Goal: Task Accomplishment & Management: Use online tool/utility

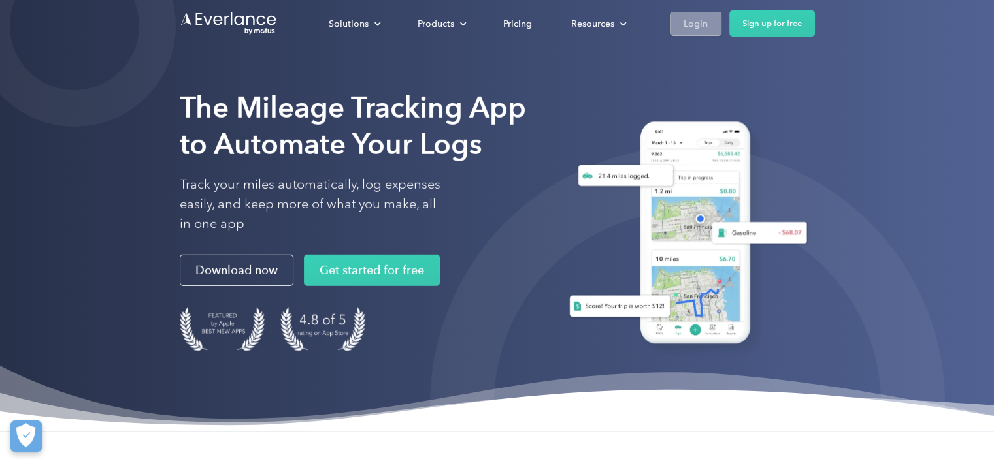
click at [702, 25] on div "Login" at bounding box center [696, 24] width 24 height 16
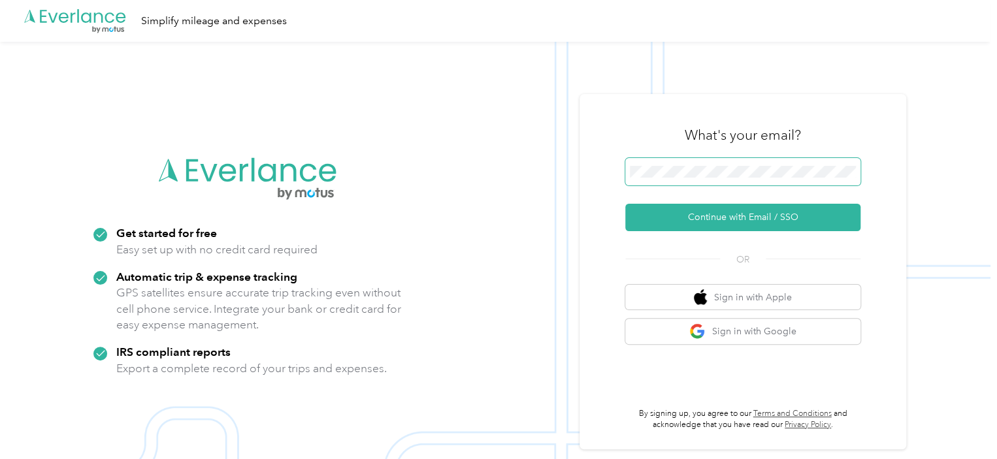
click at [690, 178] on span at bounding box center [742, 171] width 235 height 27
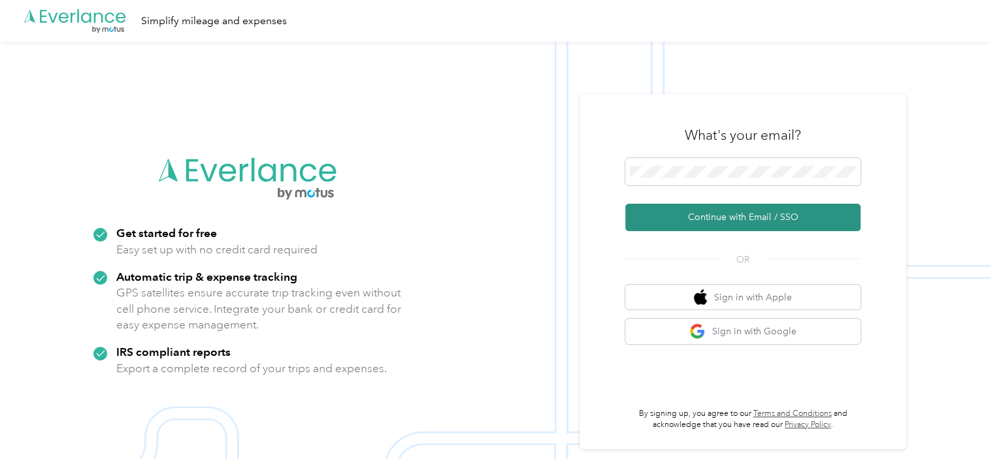
click at [737, 206] on button "Continue with Email / SSO" at bounding box center [742, 217] width 235 height 27
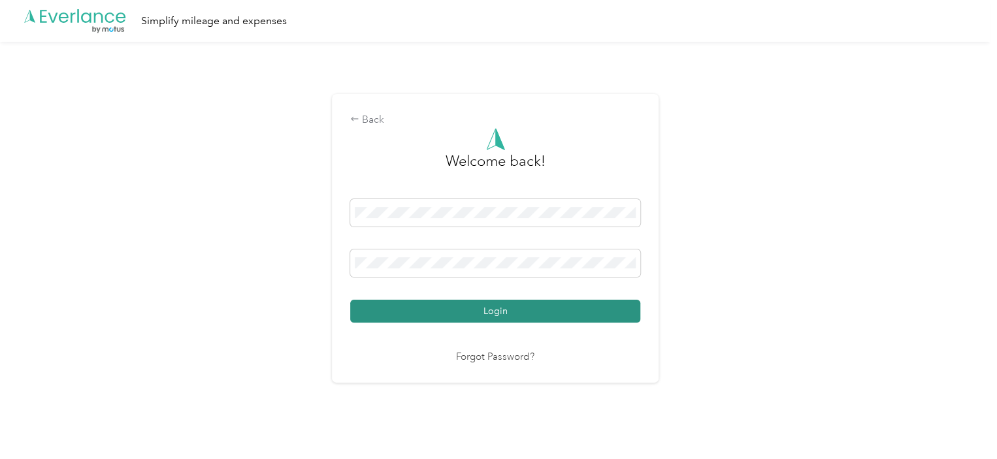
click at [400, 308] on button "Login" at bounding box center [495, 311] width 290 height 23
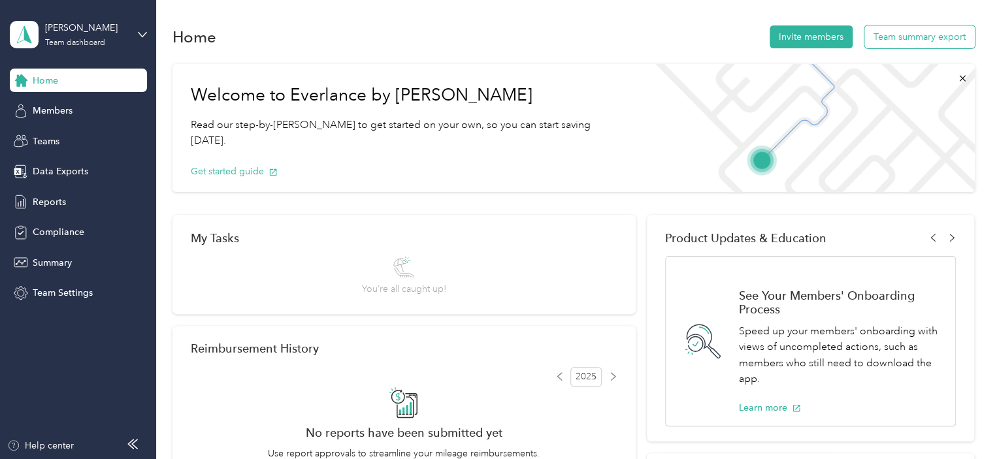
click at [886, 39] on button "Team summary export" at bounding box center [920, 36] width 110 height 23
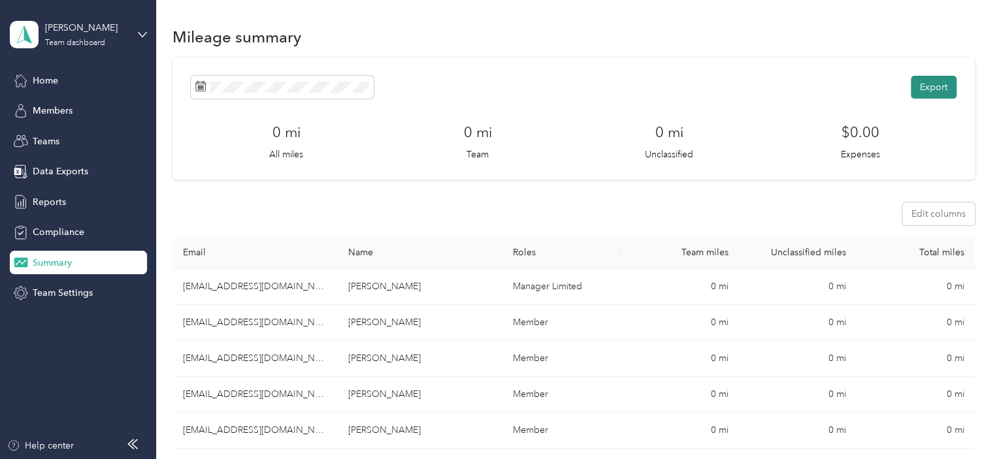
click at [941, 90] on button "Export" at bounding box center [934, 87] width 46 height 23
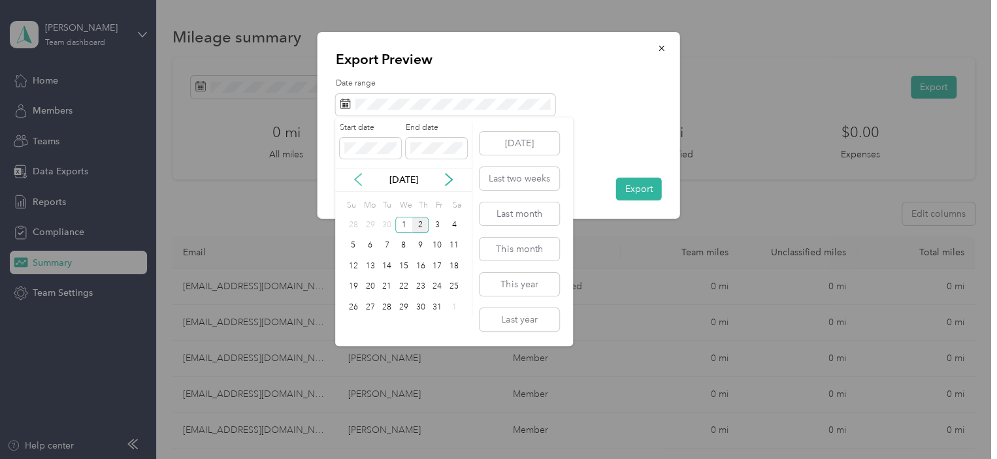
click at [360, 174] on icon at bounding box center [358, 179] width 13 height 13
click at [357, 284] on div "21" at bounding box center [353, 287] width 17 height 16
click at [388, 308] on div "30" at bounding box center [386, 307] width 17 height 16
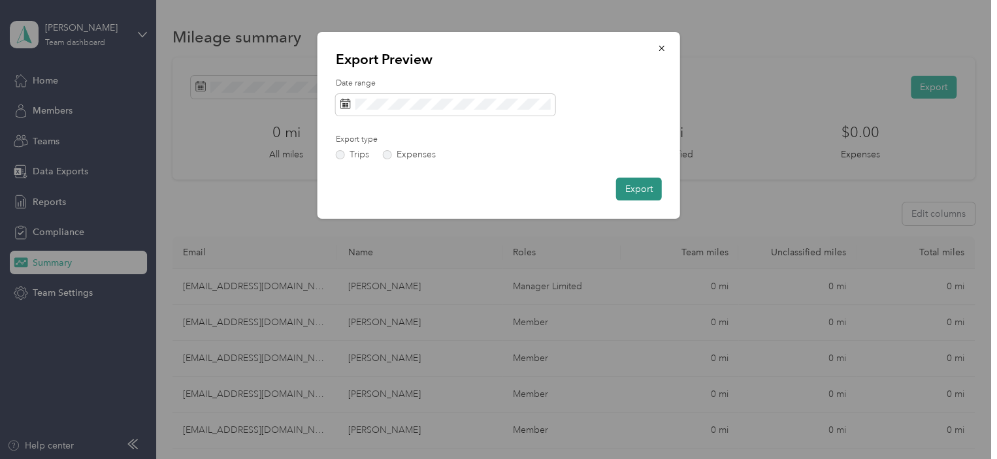
click at [643, 191] on button "Export" at bounding box center [639, 189] width 46 height 23
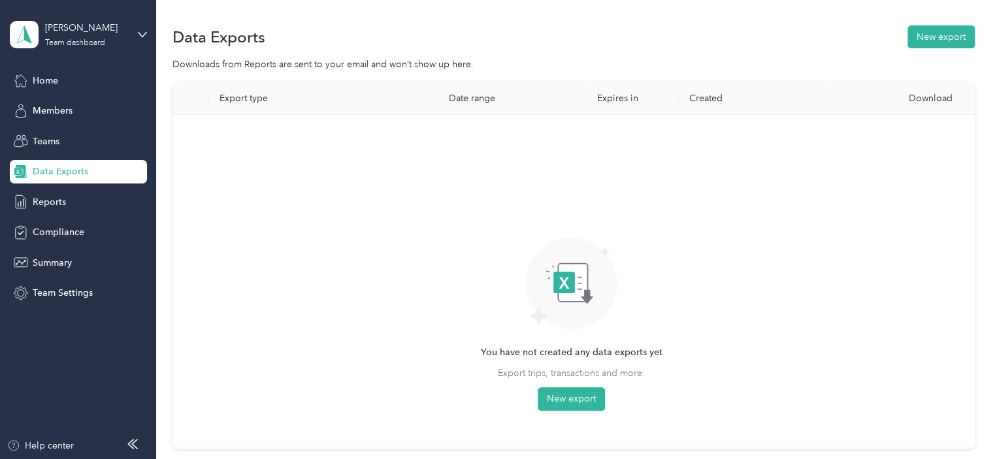
click at [440, 357] on div "You have not created any data exports yet Export trips, transactions and more. …" at bounding box center [572, 280] width 778 height 311
click at [922, 44] on button "New export" at bounding box center [941, 36] width 67 height 23
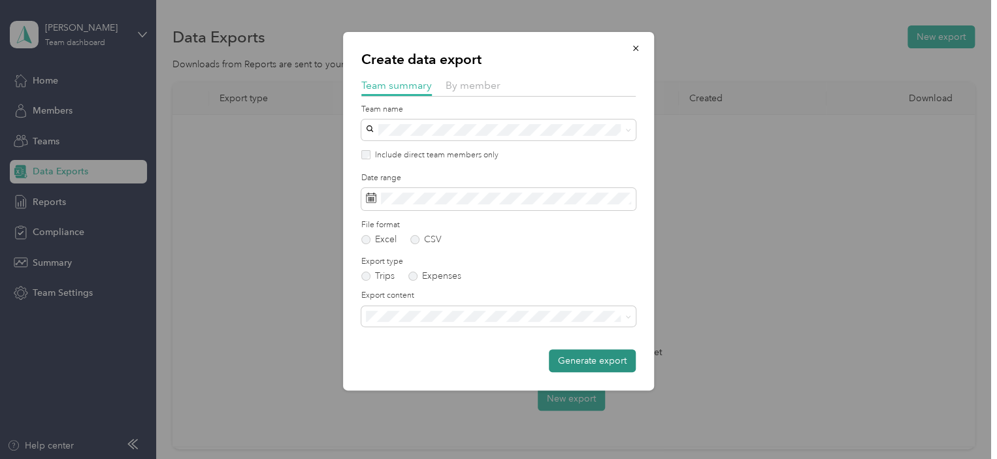
click at [609, 354] on button "Generate export" at bounding box center [592, 361] width 87 height 23
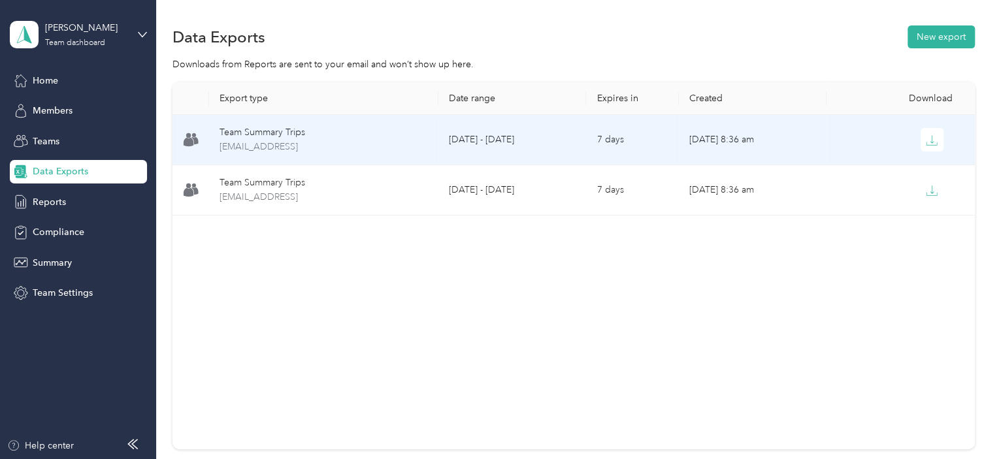
click at [889, 133] on div at bounding box center [900, 140] width 127 height 24
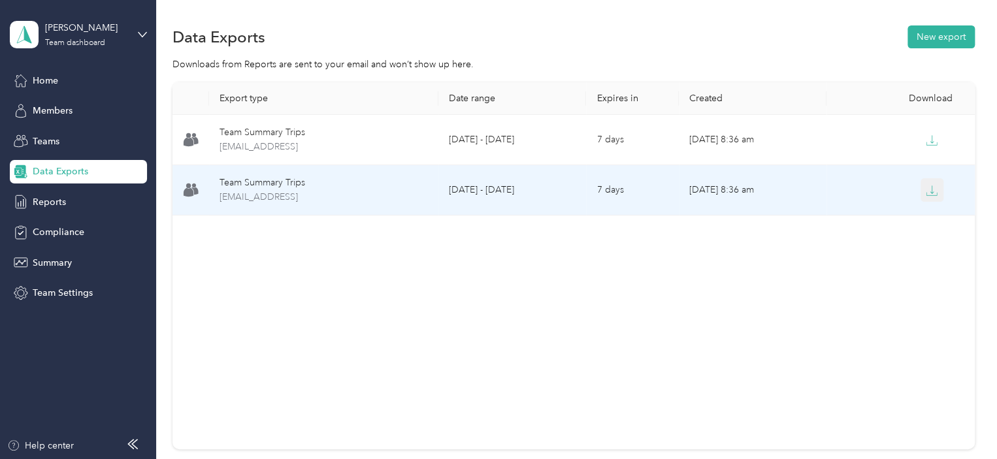
click at [926, 193] on icon "button" at bounding box center [932, 191] width 12 height 12
